Goal: Task Accomplishment & Management: Manage account settings

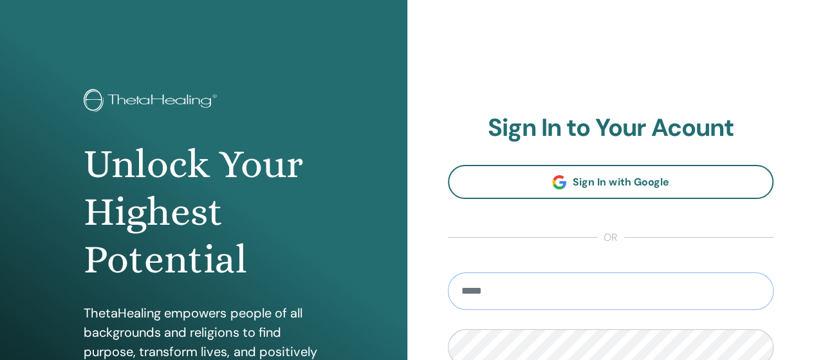
click at [690, 296] on input "email" at bounding box center [611, 290] width 326 height 37
type input "**********"
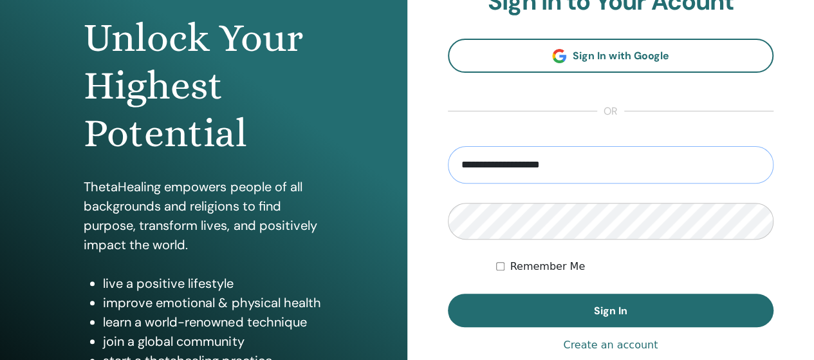
scroll to position [144, 0]
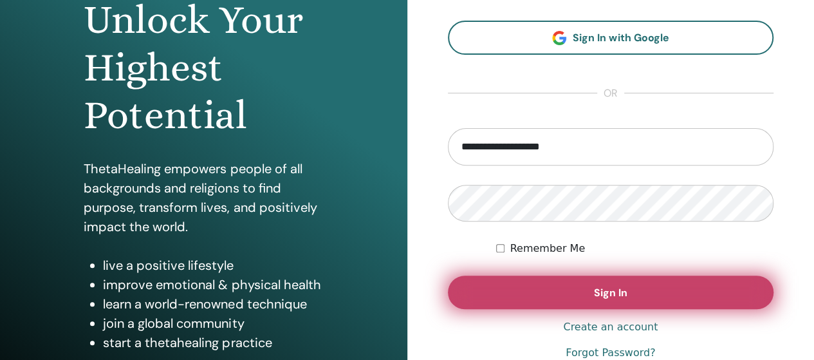
click at [568, 283] on button "Sign In" at bounding box center [611, 292] width 326 height 33
